Goal: Transaction & Acquisition: Download file/media

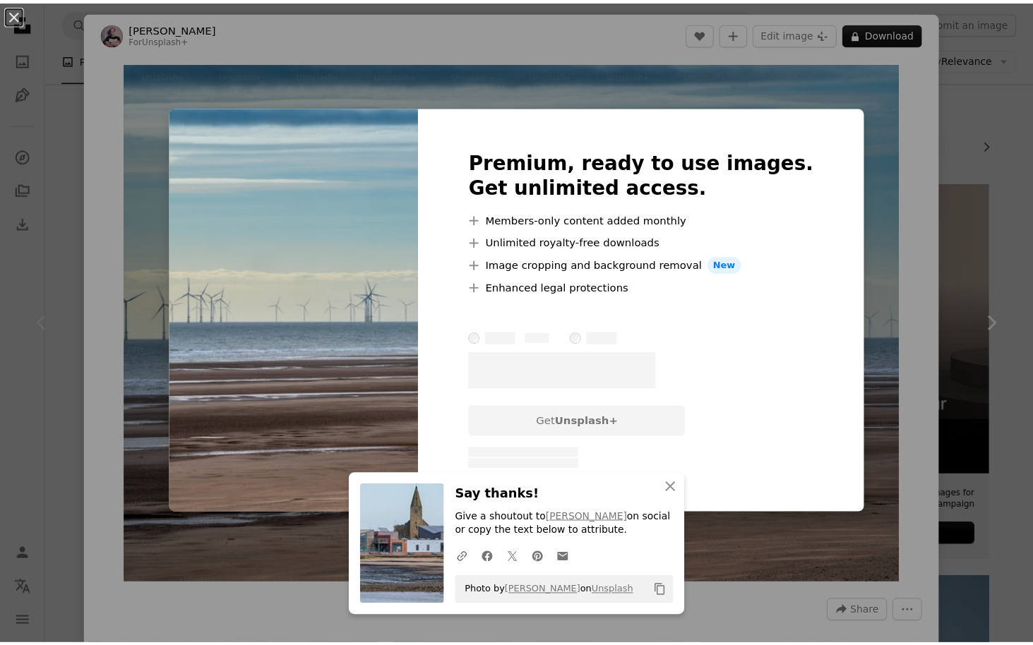
scroll to position [169, 0]
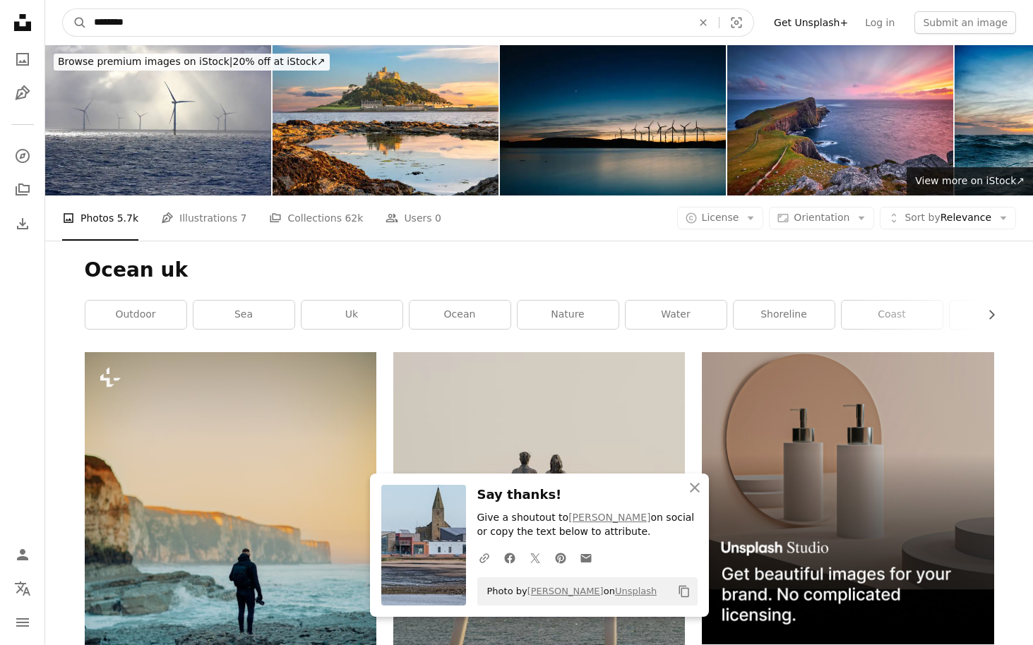
click at [335, 32] on input "********" at bounding box center [387, 22] width 601 height 27
paste input "Find visuals sitewide"
type input "****"
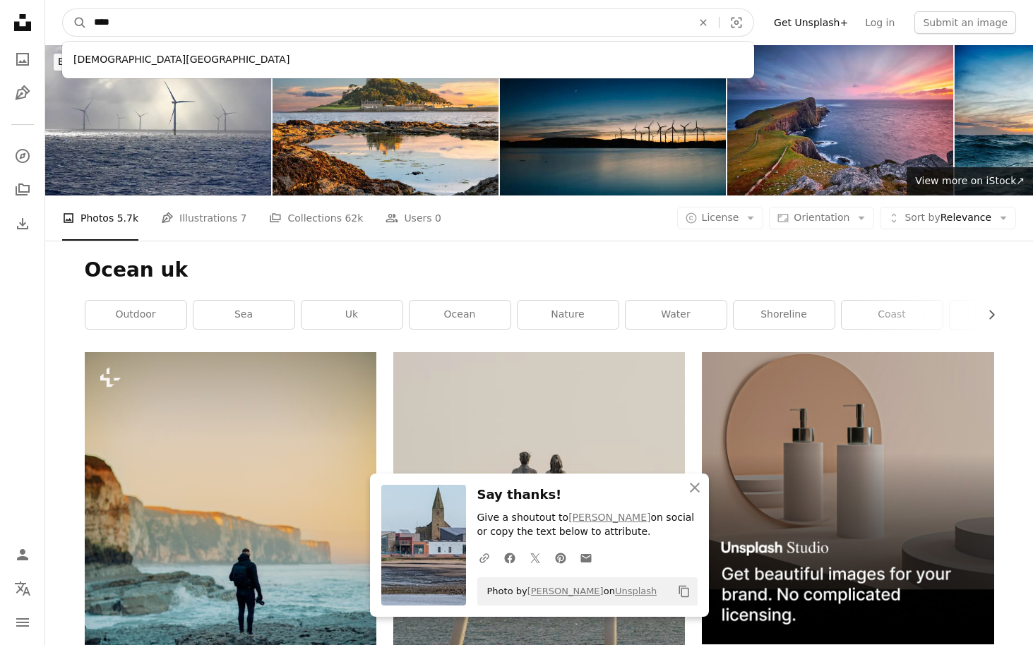
click button "A magnifying glass" at bounding box center [75, 22] width 24 height 27
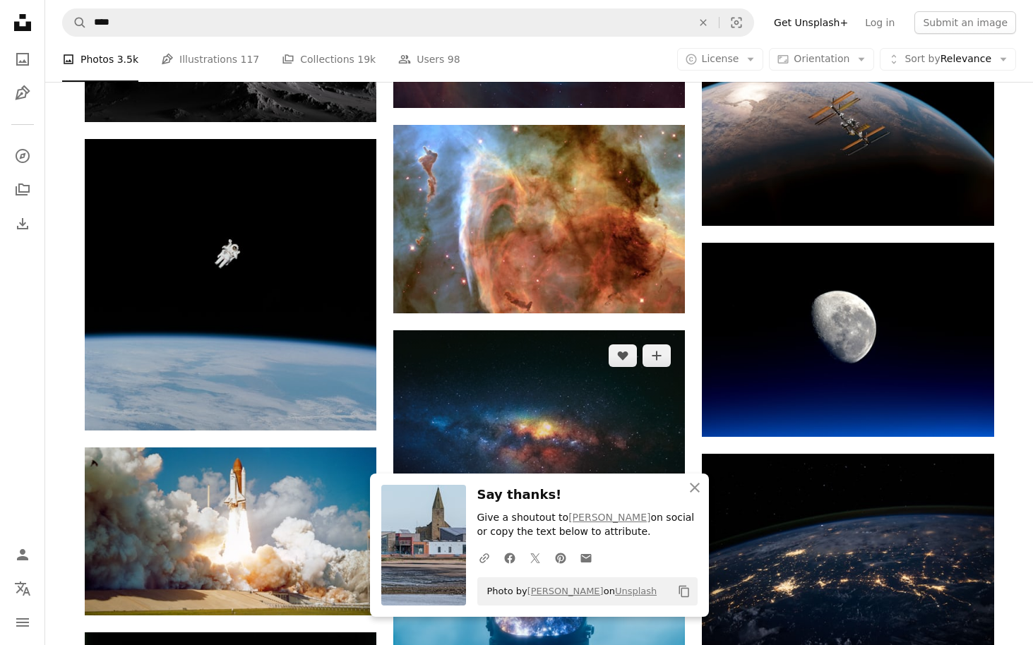
scroll to position [932, 0]
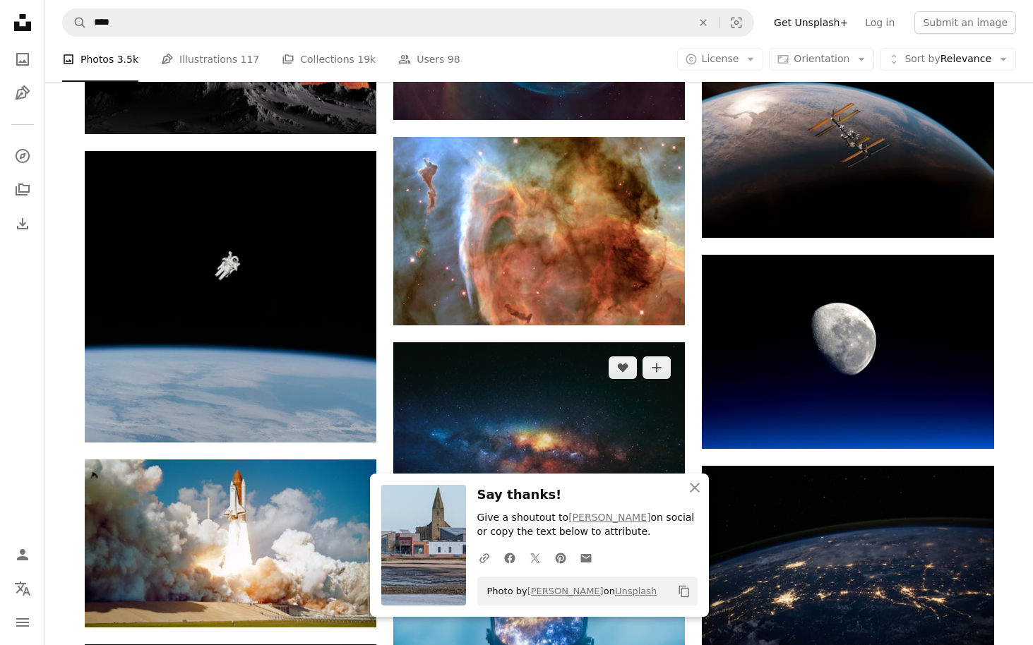
click at [538, 342] on img at bounding box center [539, 439] width 292 height 194
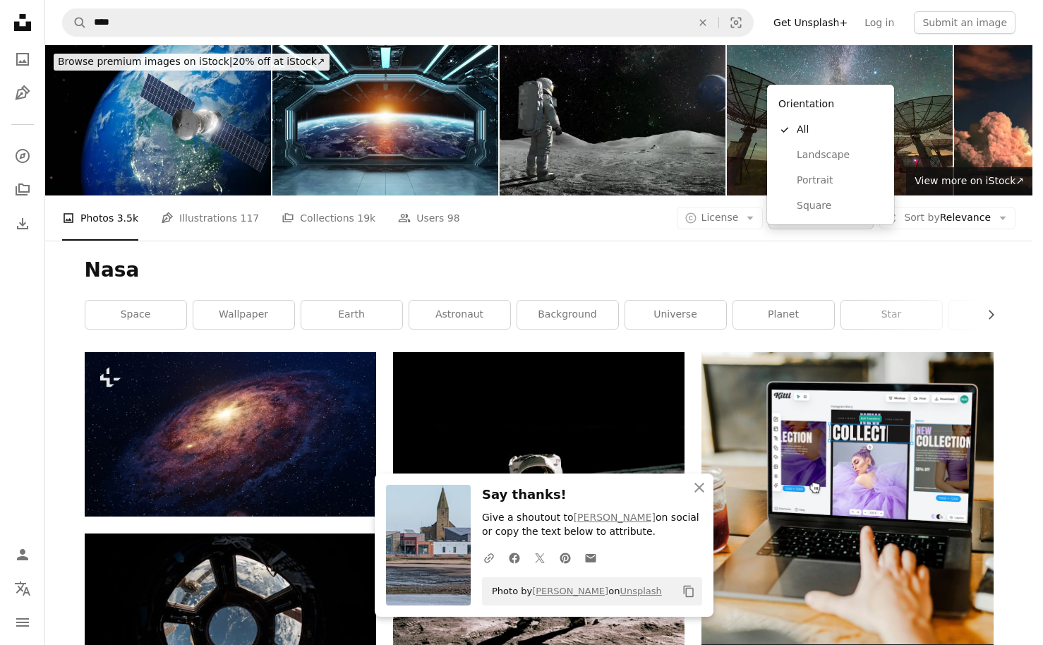
click at [817, 207] on button "Aspect ratio Orientation Arrow down" at bounding box center [821, 218] width 105 height 23
click at [838, 154] on span "Landscape" at bounding box center [840, 155] width 86 height 14
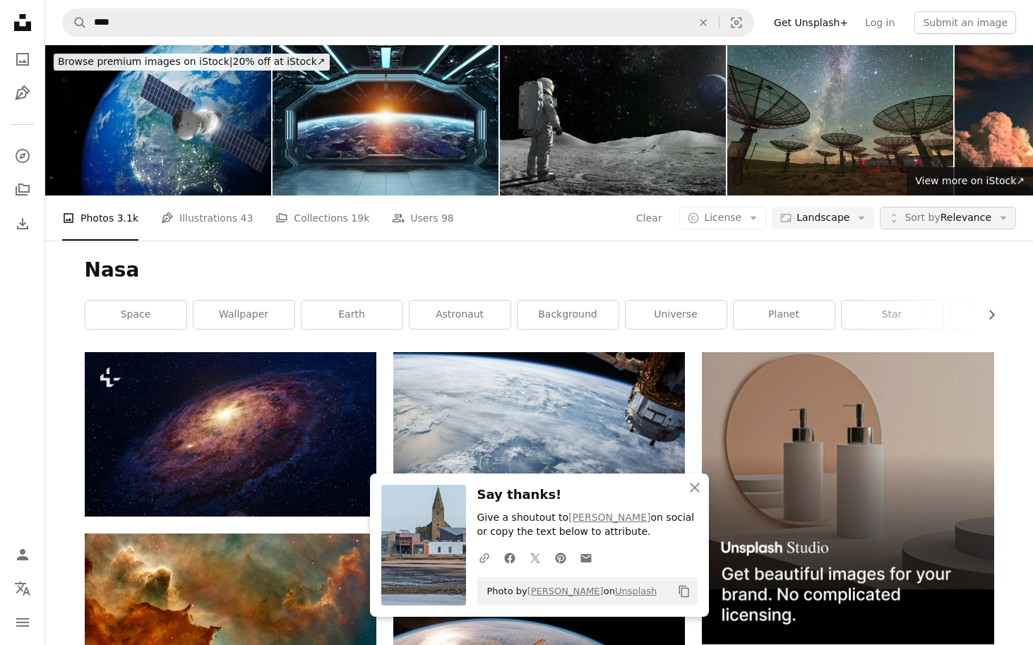
click at [928, 212] on span "Sort by" at bounding box center [921, 217] width 35 height 11
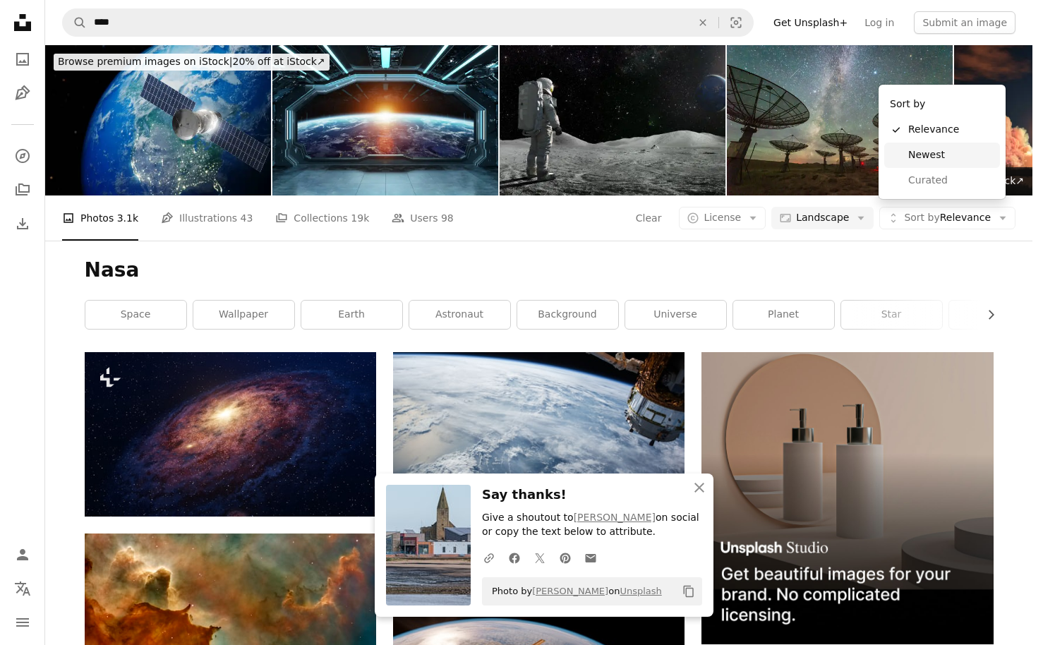
click at [908, 155] on link "Newest" at bounding box center [943, 155] width 116 height 25
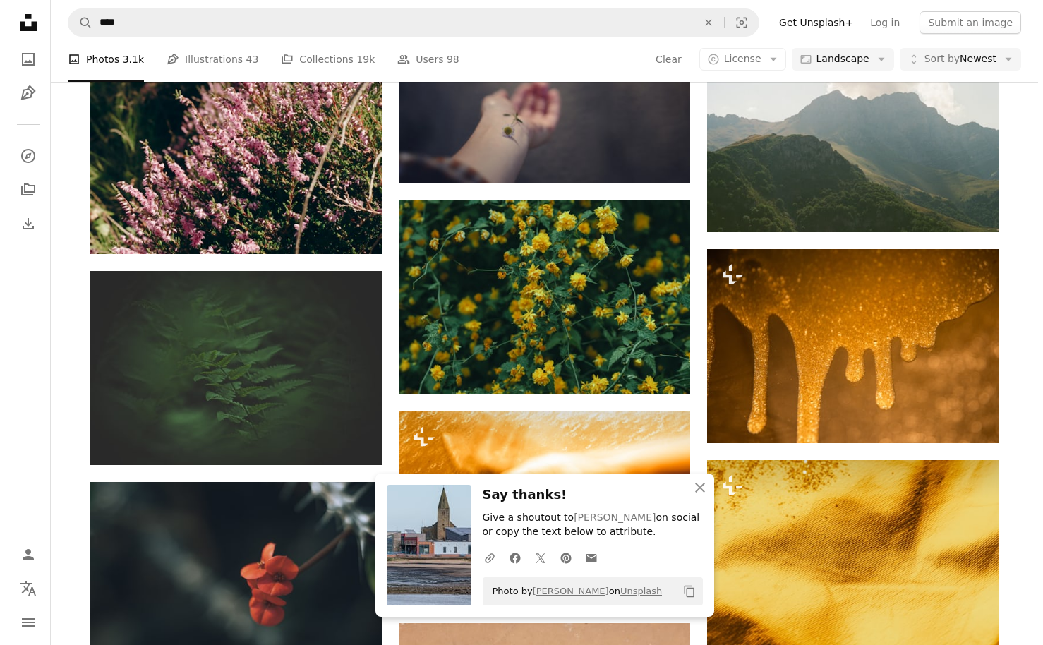
scroll to position [678, 0]
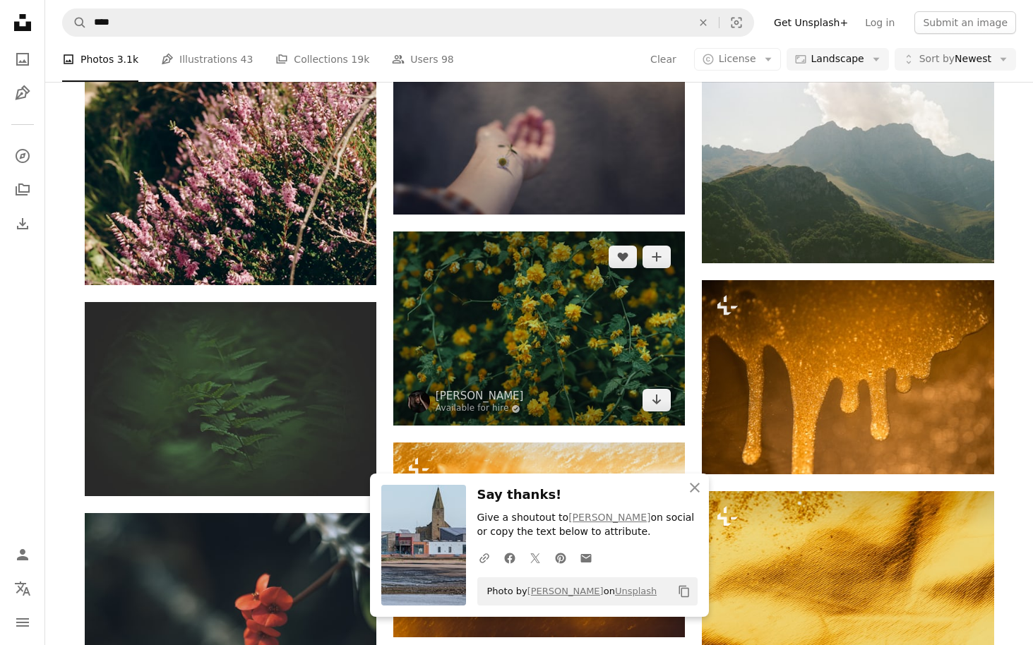
click at [533, 232] on img at bounding box center [539, 329] width 292 height 194
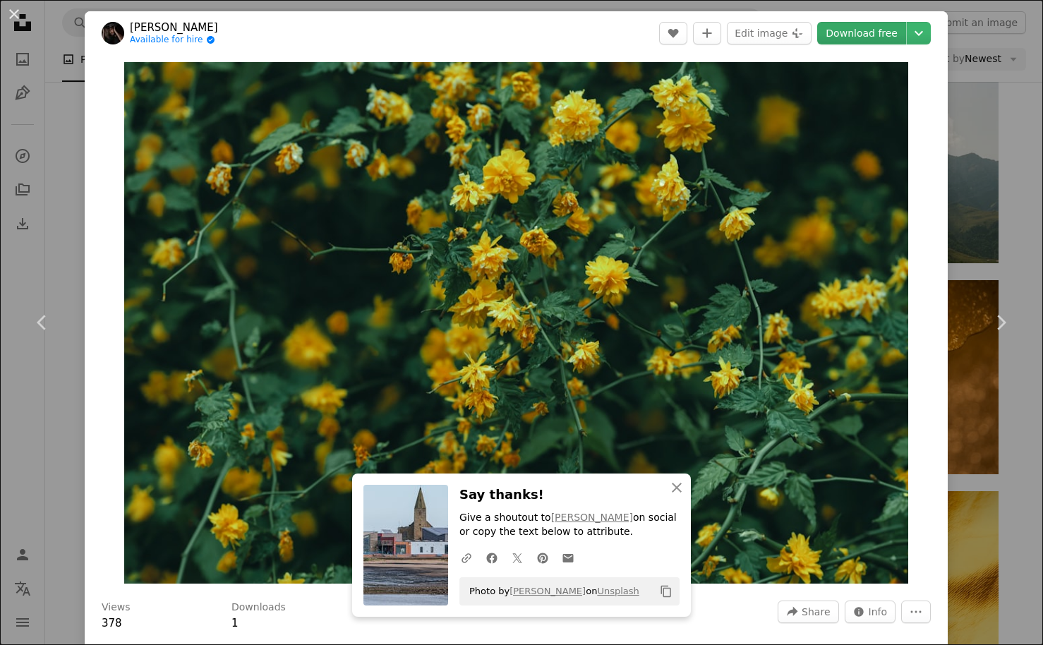
click at [850, 35] on link "Download free" at bounding box center [862, 33] width 89 height 23
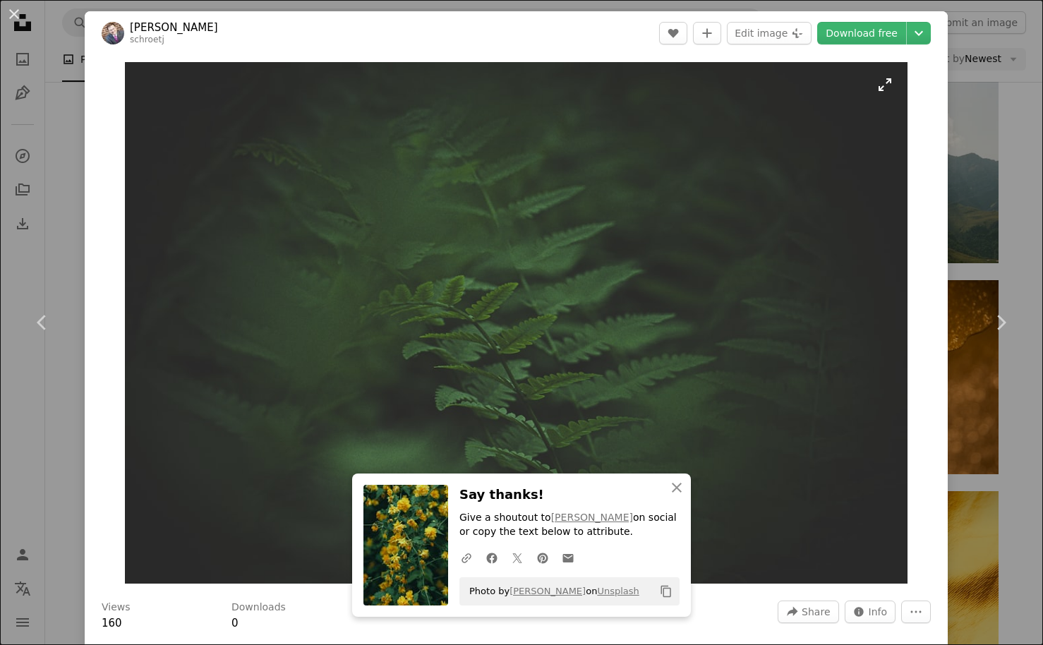
click at [541, 264] on img "Zoom in on this image" at bounding box center [516, 323] width 783 height 522
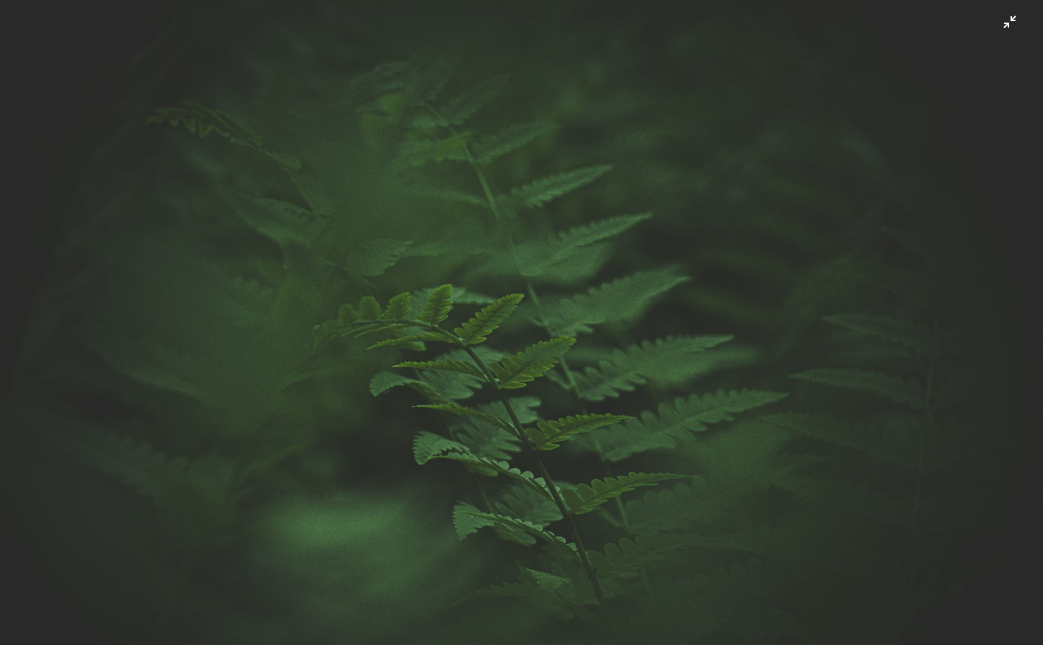
scroll to position [19, 0]
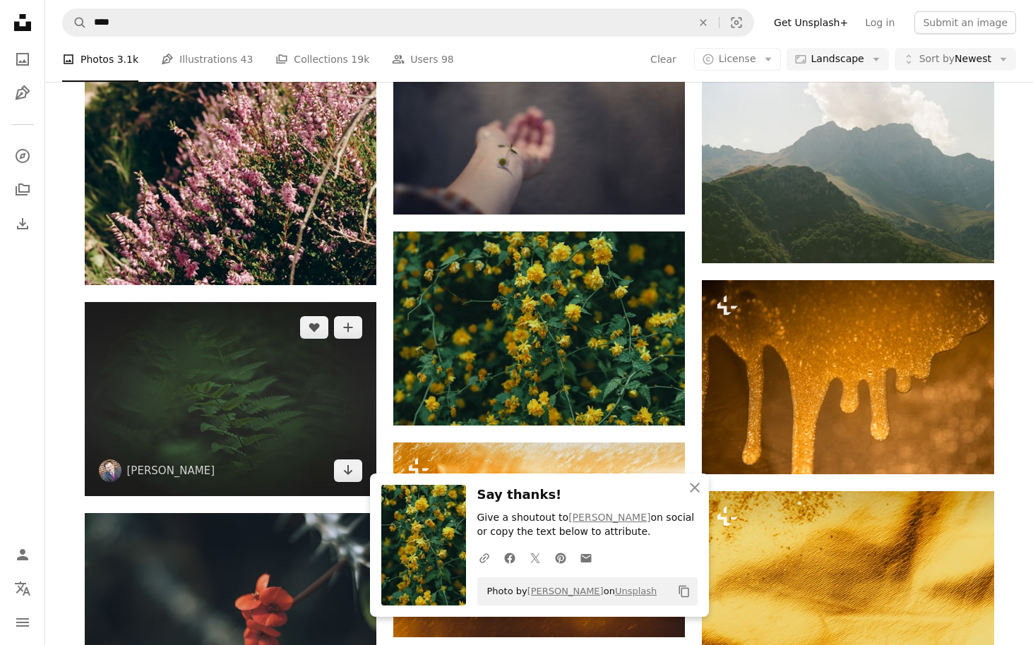
click at [307, 302] on img at bounding box center [231, 399] width 292 height 194
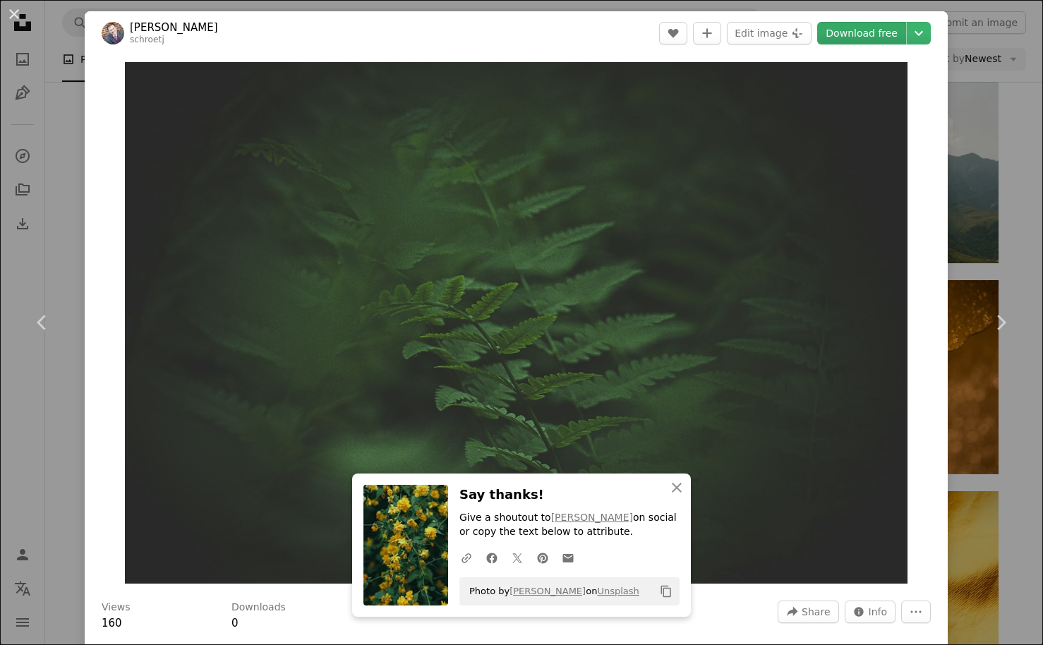
click at [840, 29] on link "Download free" at bounding box center [862, 33] width 89 height 23
